Goal: Information Seeking & Learning: Learn about a topic

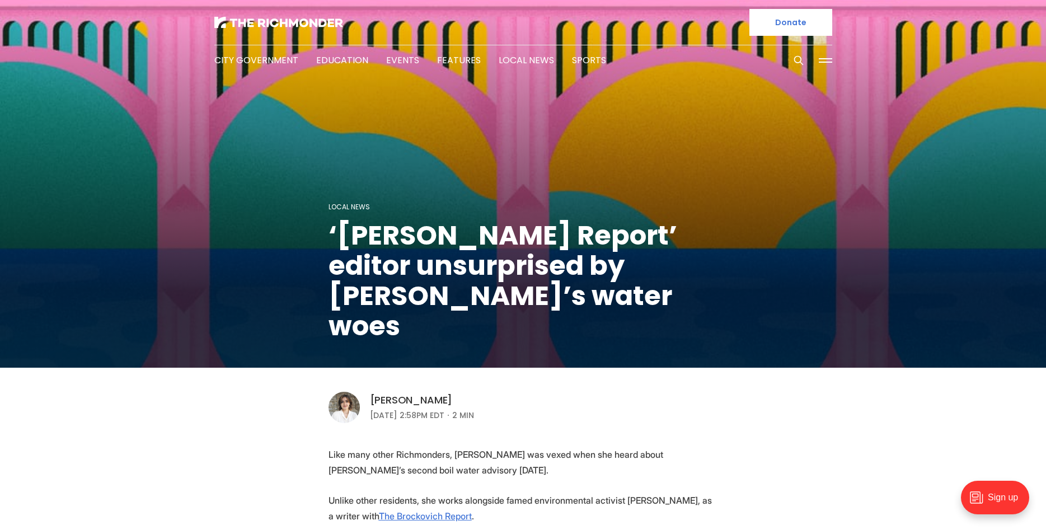
click at [396, 393] on link "[PERSON_NAME]" at bounding box center [411, 399] width 83 height 13
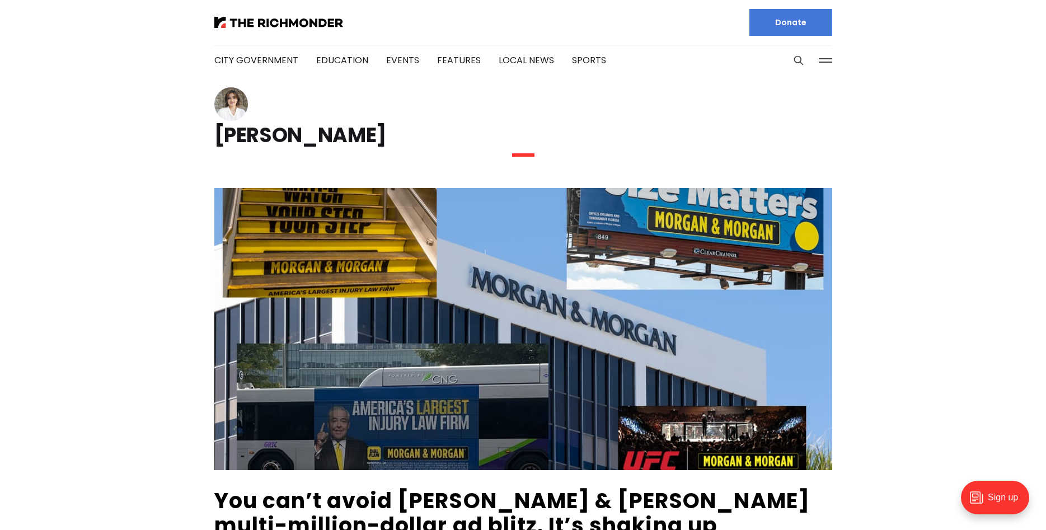
click at [224, 103] on img at bounding box center [231, 104] width 34 height 34
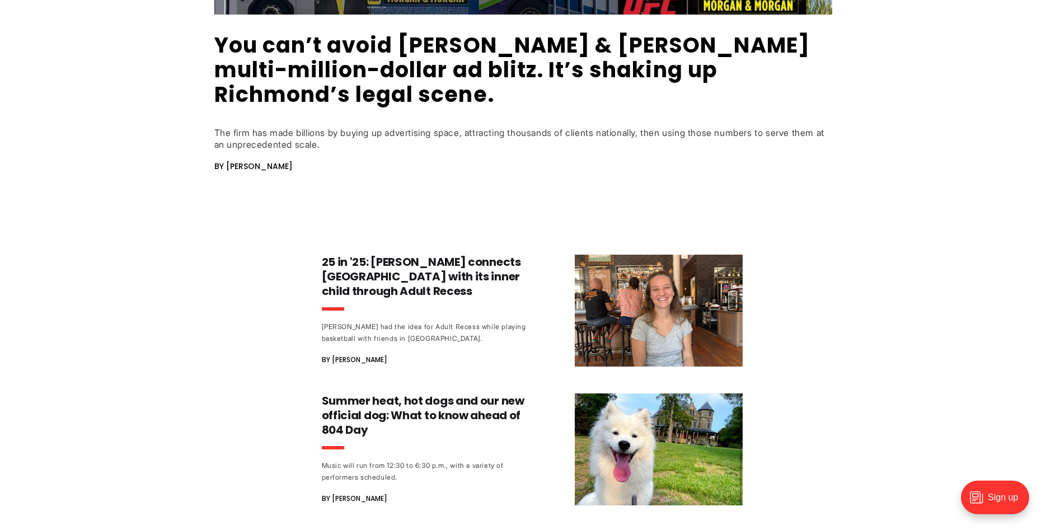
scroll to position [514, 0]
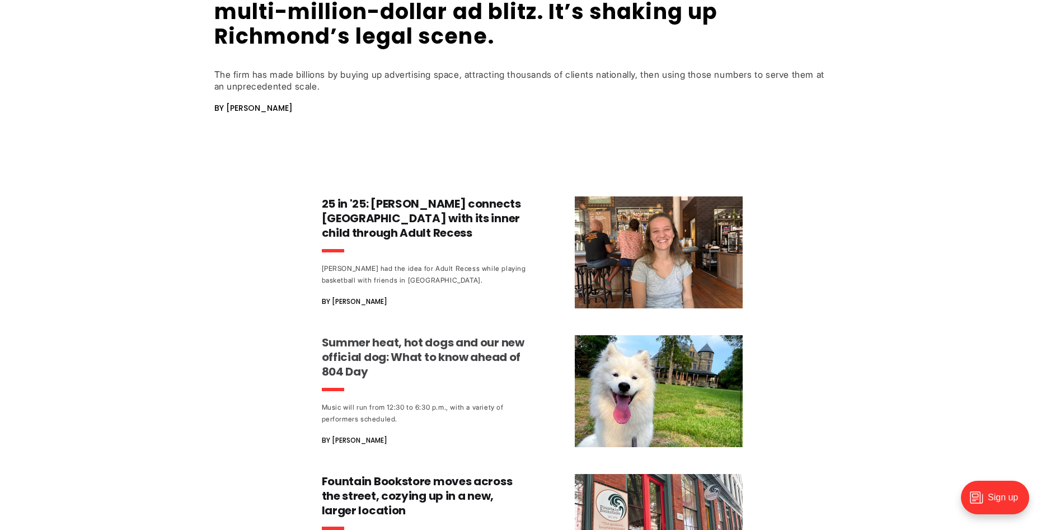
click at [393, 356] on h3 "Summer heat, hot dogs and our new official dog: What to know ahead of 804 Day" at bounding box center [426, 357] width 208 height 44
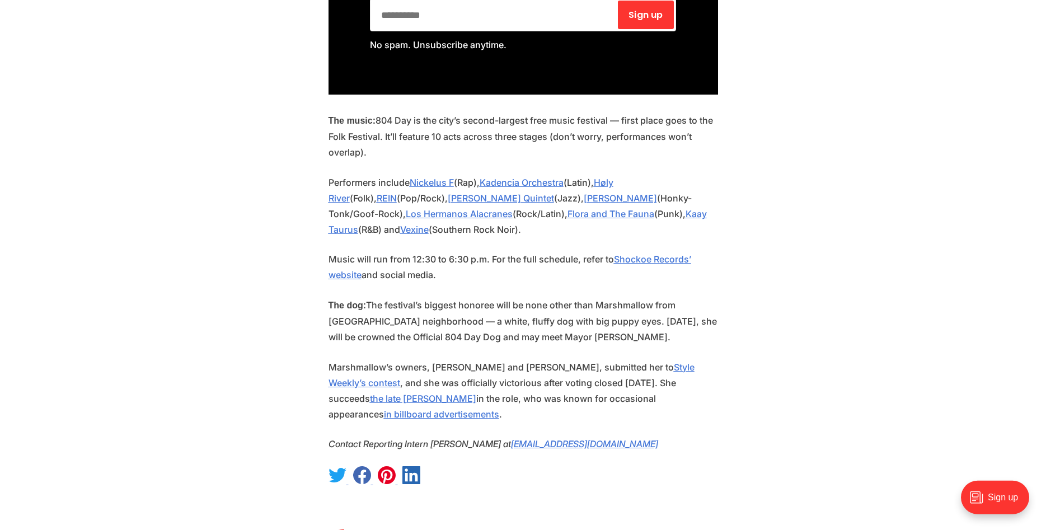
scroll to position [970, 0]
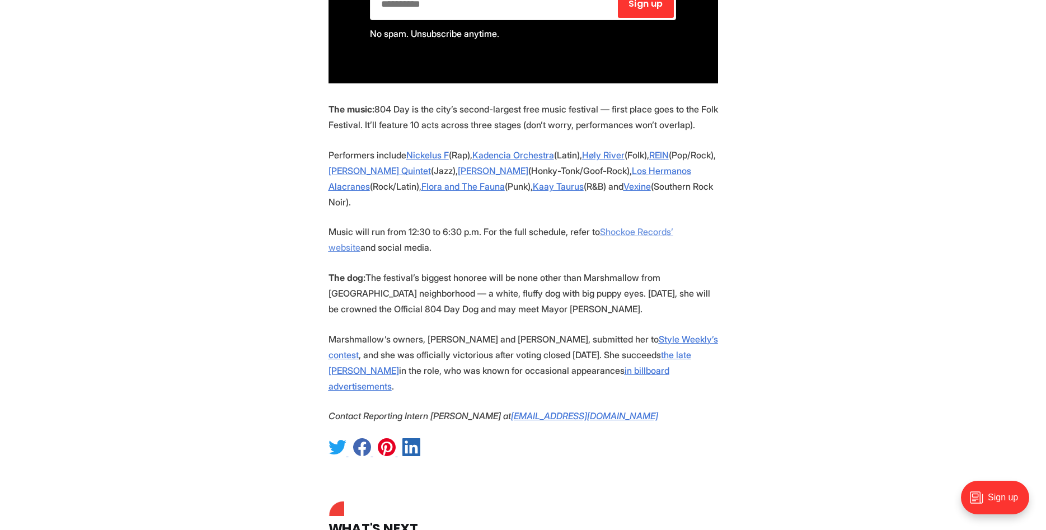
click at [348, 253] on u "Shockoe Records’ website" at bounding box center [500, 239] width 345 height 27
click at [624, 360] on u "Style Weekly’s contest" at bounding box center [522, 346] width 389 height 27
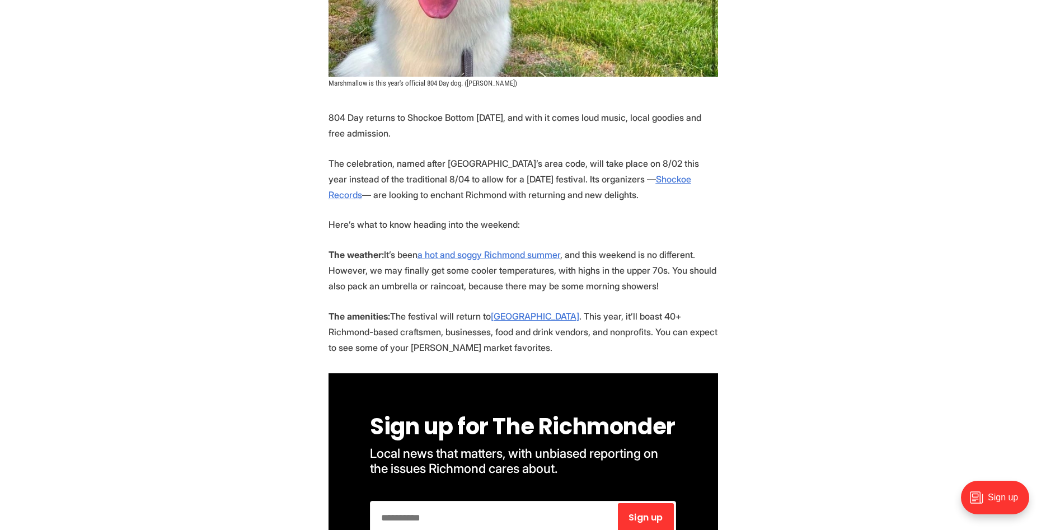
scroll to position [228, 0]
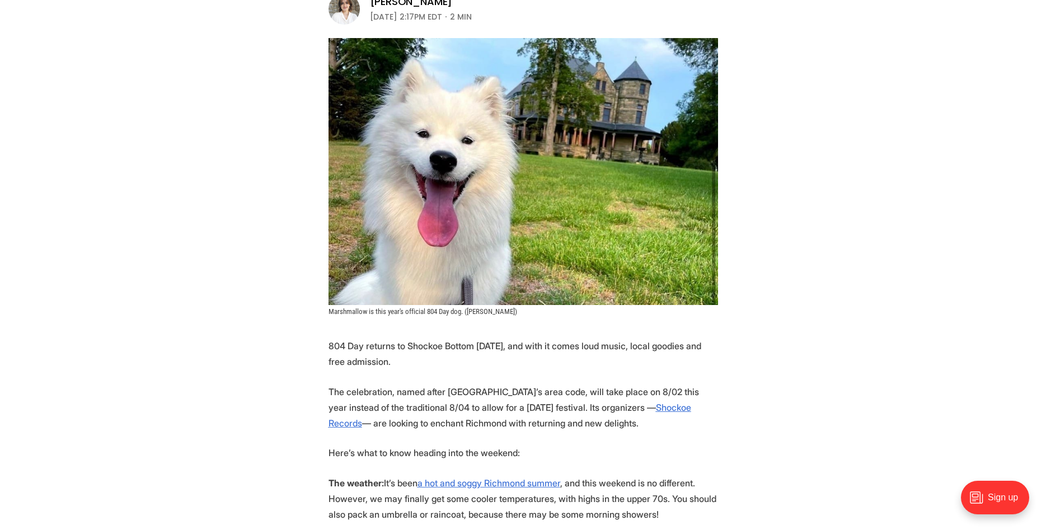
click at [345, 420] on u "Shockoe Records" at bounding box center [509, 415] width 363 height 27
